Goal: Use online tool/utility: Use online tool/utility

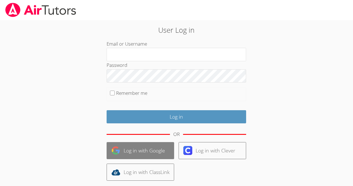
type input "[EMAIL_ADDRESS][DOMAIN_NAME]"
click at [153, 149] on link "Log in with Google" at bounding box center [141, 150] width 68 height 17
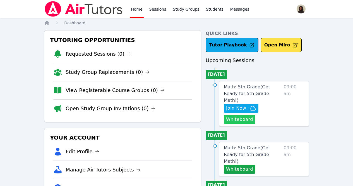
click at [239, 115] on button "Whiteboard" at bounding box center [240, 119] width 32 height 9
